Goal: Find specific page/section: Find specific page/section

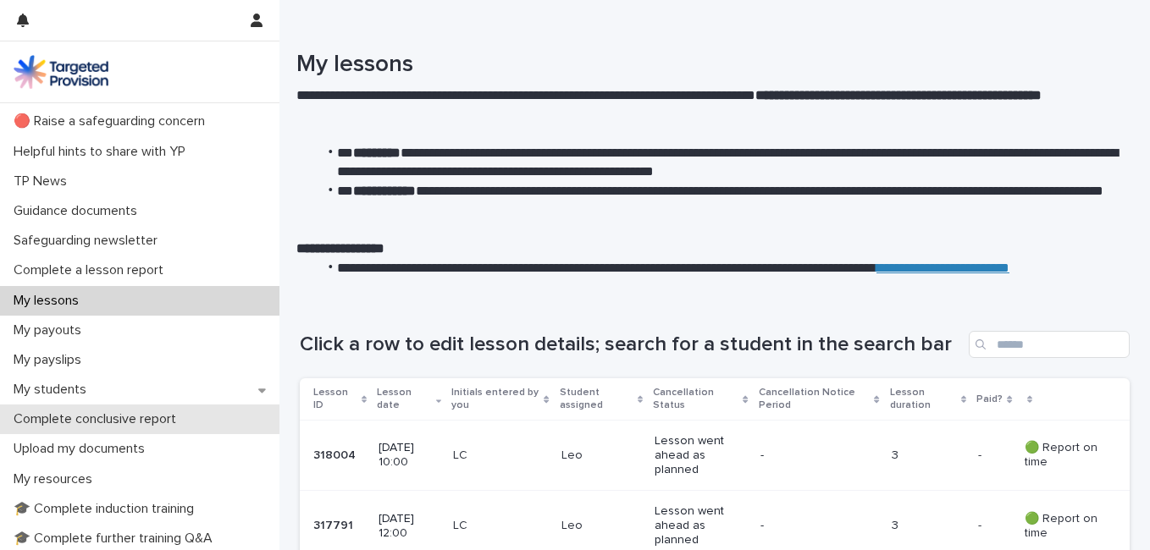
scroll to position [85, 0]
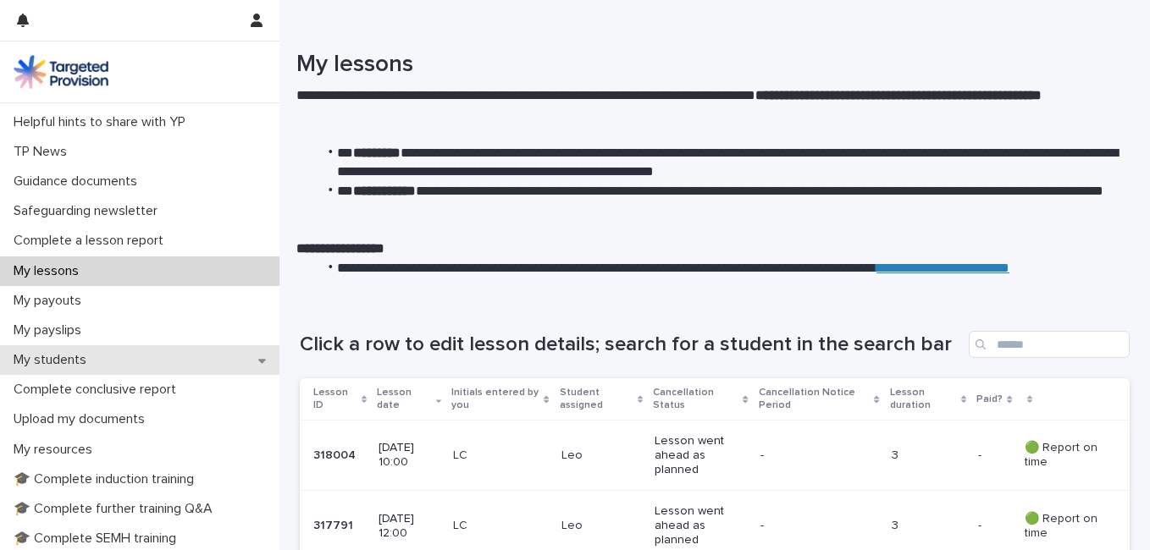
click at [93, 365] on p "My students" at bounding box center [53, 360] width 93 height 16
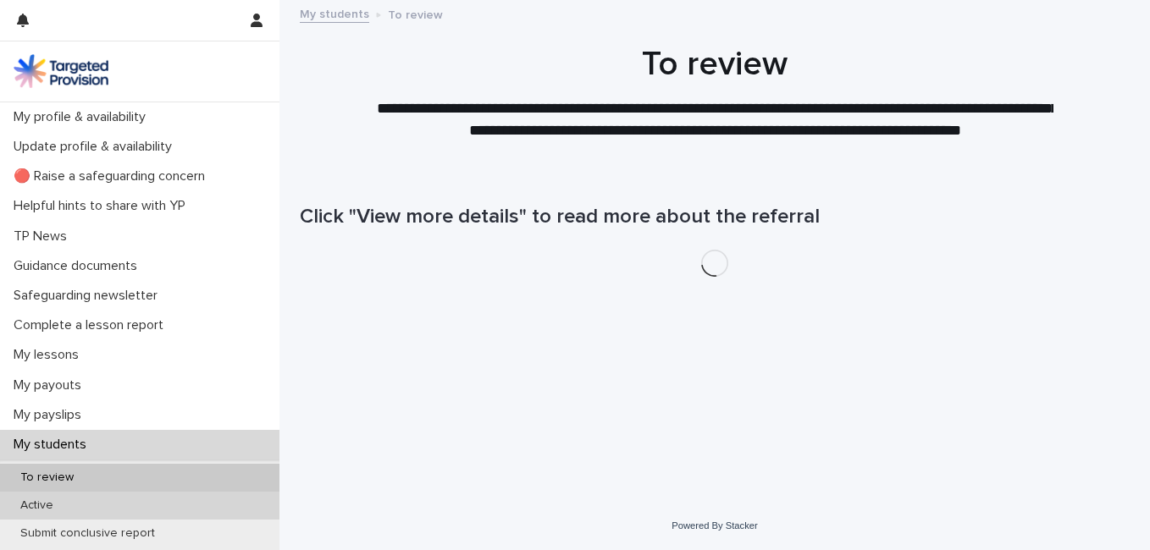
click at [59, 500] on p "Active" at bounding box center [37, 506] width 60 height 14
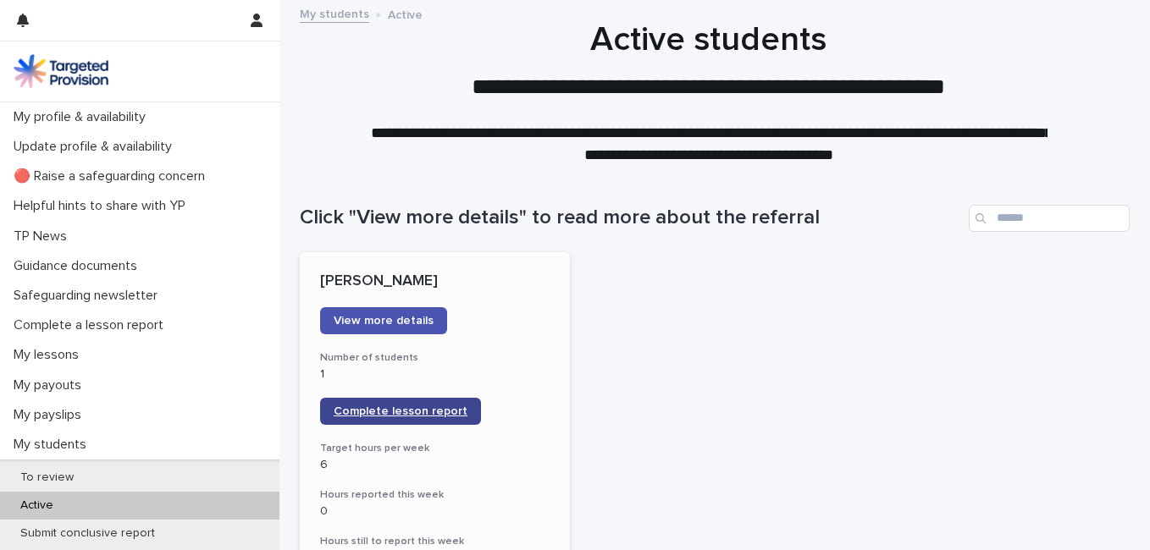
click at [403, 408] on span "Complete lesson report" at bounding box center [401, 412] width 134 height 12
click at [405, 418] on link "Complete lesson report" at bounding box center [400, 411] width 161 height 27
click at [367, 412] on span "Complete lesson report" at bounding box center [401, 412] width 134 height 12
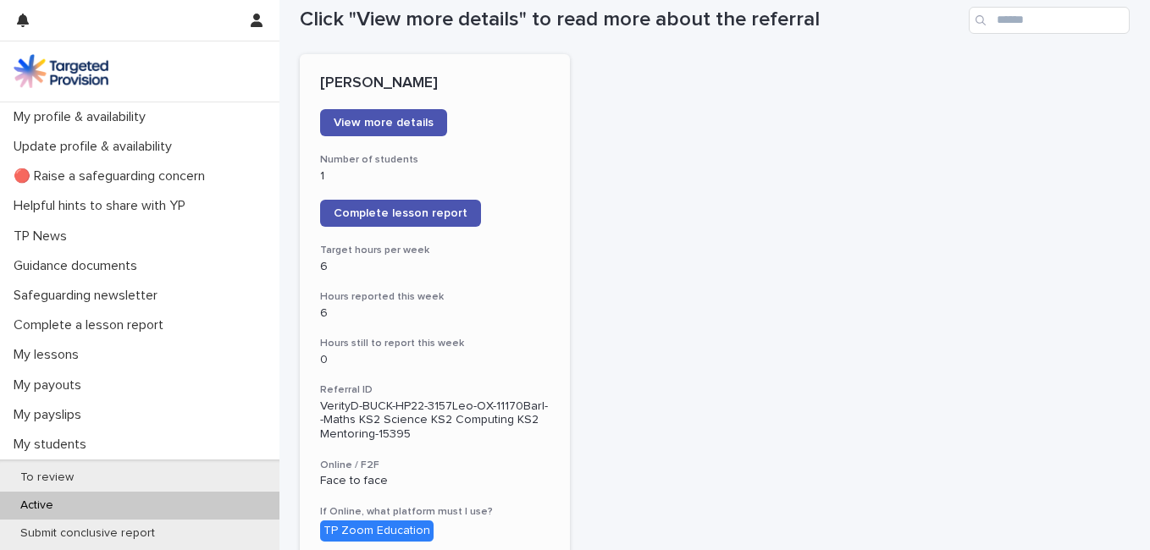
scroll to position [184, 0]
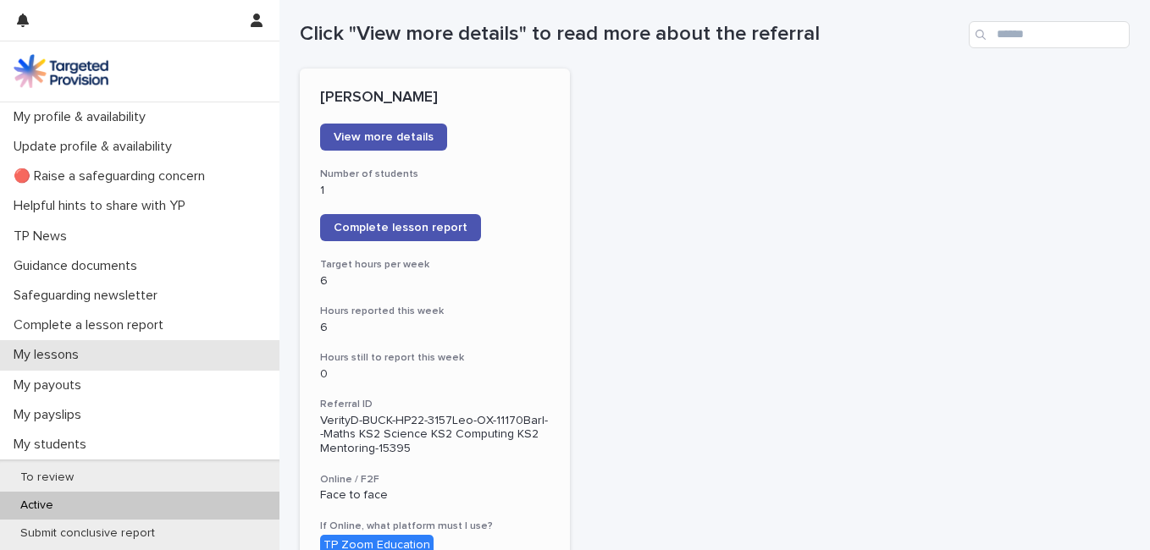
click at [51, 356] on p "My lessons" at bounding box center [50, 355] width 86 height 16
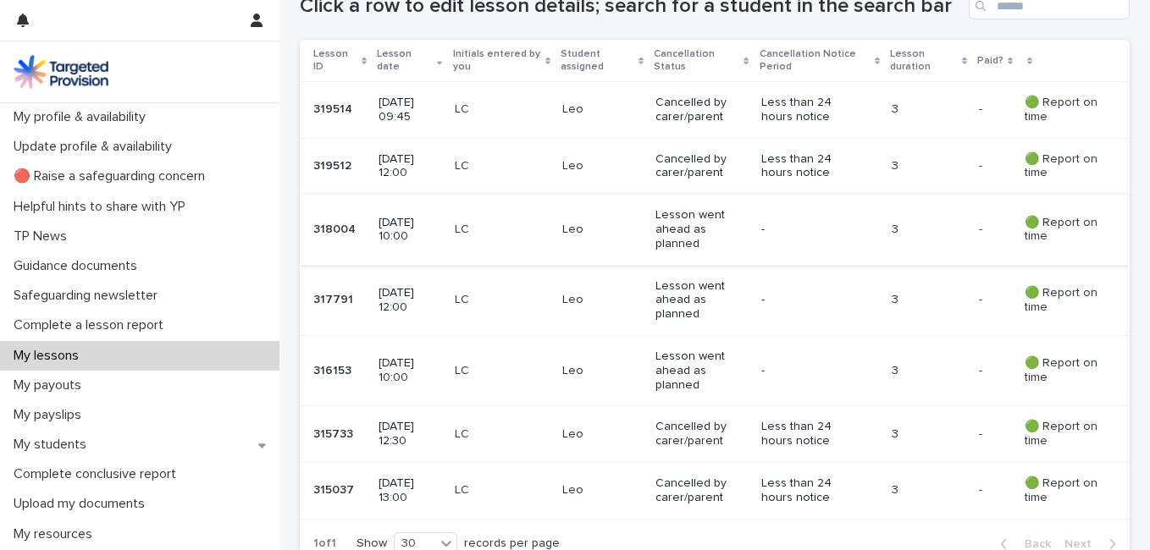
scroll to position [423, 0]
